Goal: Task Accomplishment & Management: Complete application form

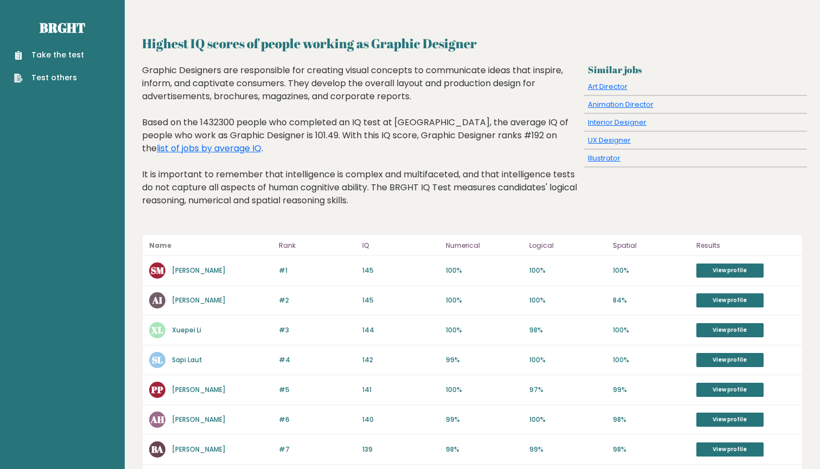
click at [55, 53] on link "Take the test" at bounding box center [49, 54] width 70 height 11
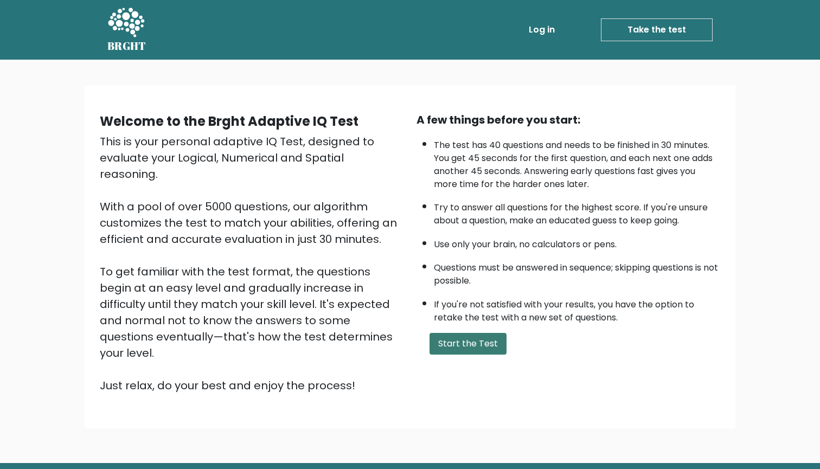
click at [480, 355] on button "Start the Test" at bounding box center [468, 344] width 77 height 22
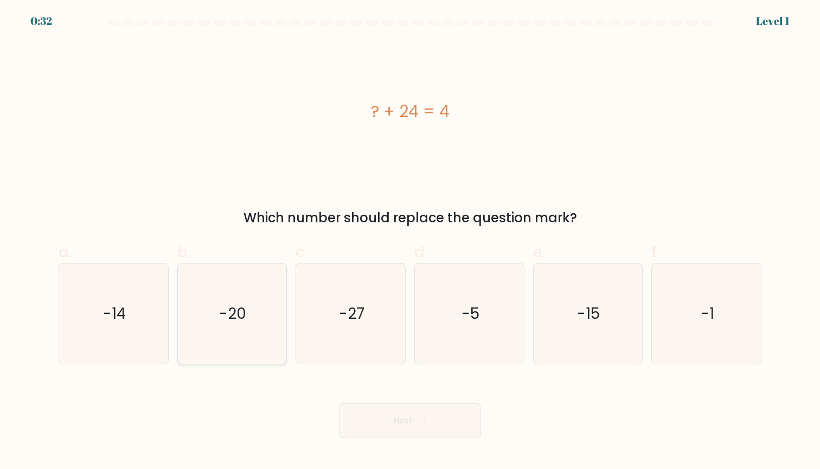
click at [221, 318] on text "-20" at bounding box center [233, 313] width 27 height 21
click at [410, 242] on input "b. -20" at bounding box center [410, 238] width 1 height 7
radio input "true"
click at [403, 419] on button "Next" at bounding box center [410, 421] width 141 height 35
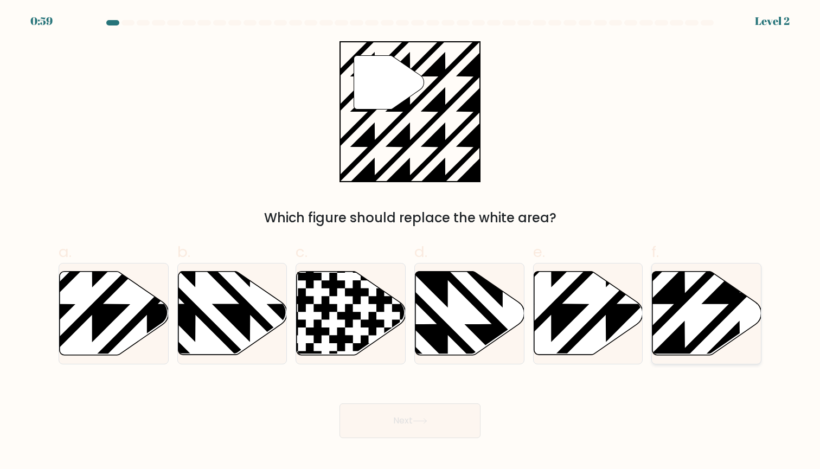
click at [693, 326] on icon at bounding box center [707, 314] width 109 height 84
click at [411, 242] on input "f." at bounding box center [410, 238] width 1 height 7
radio input "true"
click at [434, 424] on button "Next" at bounding box center [410, 421] width 141 height 35
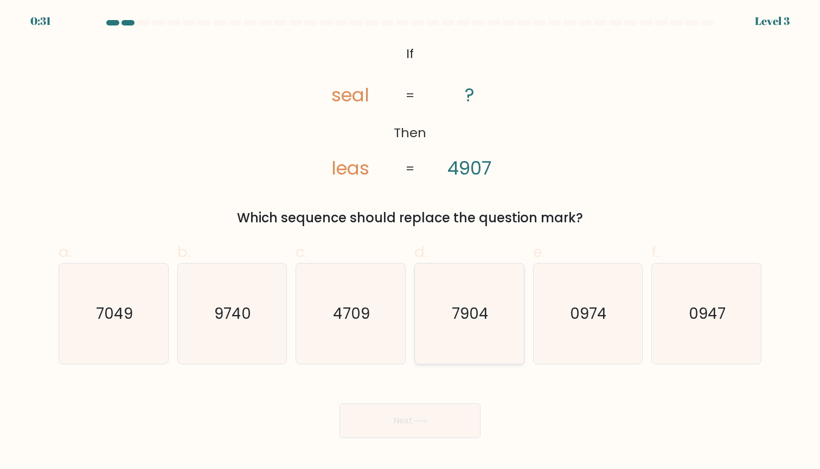
click at [472, 313] on text "7904" at bounding box center [470, 313] width 37 height 21
click at [411, 242] on input "d. 7904" at bounding box center [410, 238] width 1 height 7
radio input "true"
click at [431, 421] on button "Next" at bounding box center [410, 421] width 141 height 35
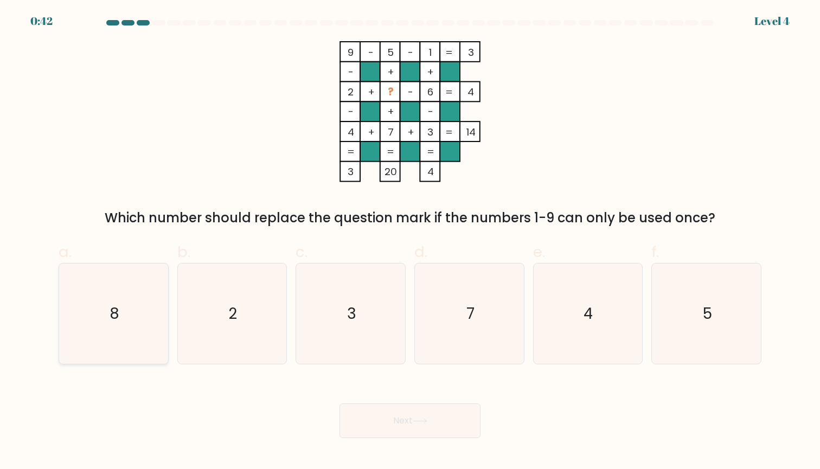
click at [130, 309] on icon "8" at bounding box center [113, 314] width 100 height 100
click at [410, 242] on input "a. 8" at bounding box center [410, 238] width 1 height 7
radio input "true"
click at [415, 420] on button "Next" at bounding box center [410, 421] width 141 height 35
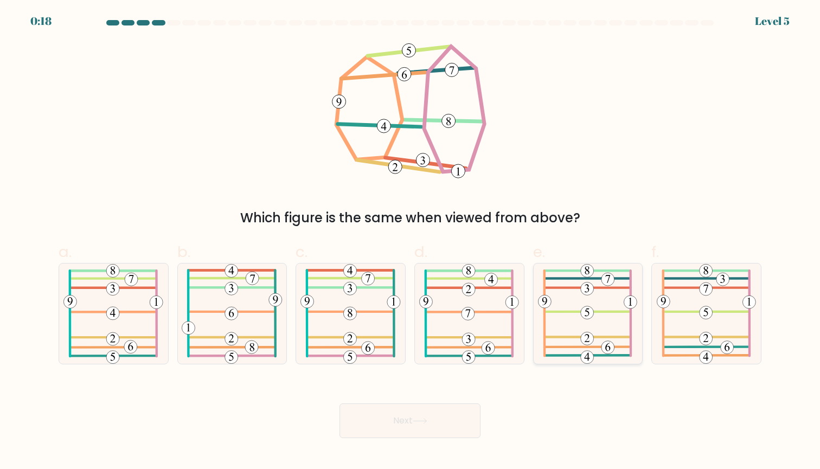
click at [565, 340] on icon at bounding box center [587, 314] width 99 height 100
click at [411, 242] on input "e." at bounding box center [410, 238] width 1 height 7
radio input "true"
click at [406, 435] on button "Next" at bounding box center [410, 421] width 141 height 35
